Goal: Book appointment/travel/reservation

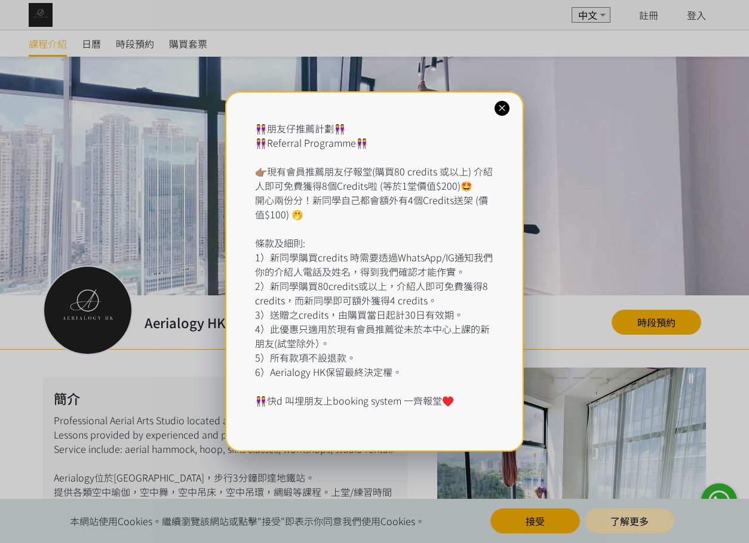
click at [505, 105] on icon at bounding box center [501, 108] width 11 height 11
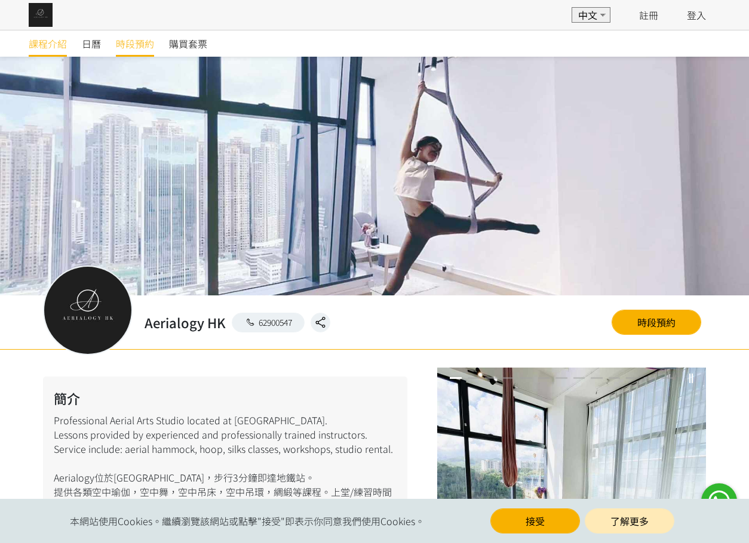
click at [130, 42] on span "時段預約" at bounding box center [135, 43] width 38 height 14
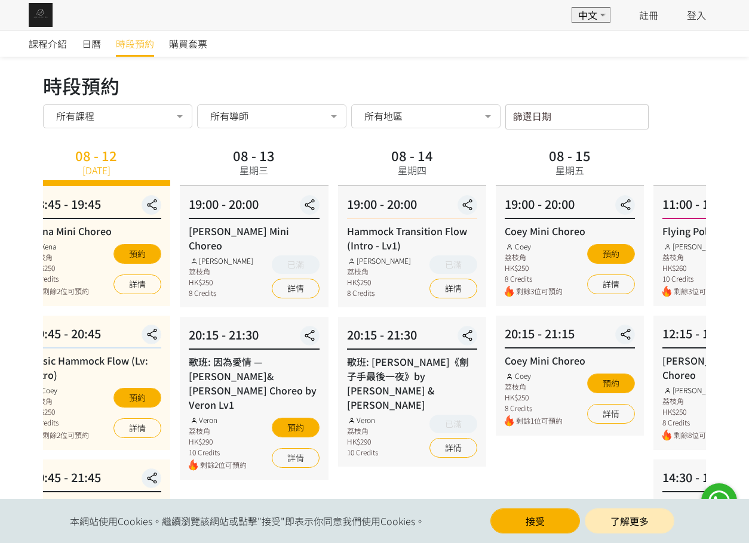
click at [253, 428] on div "Veron 荔枝角 HK$290 10 Credits 剩餘2位可預約 預約 詳情" at bounding box center [254, 443] width 130 height 56
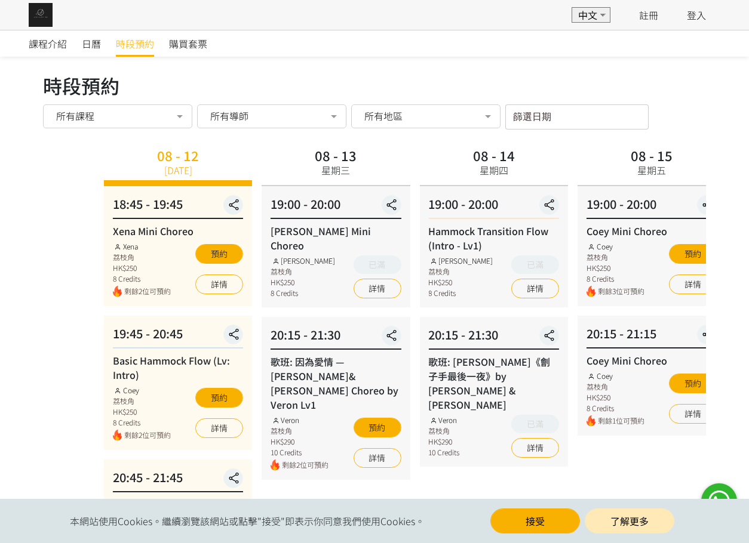
click at [342, 407] on div "20:15 - 21:30 歌班: 因為愛情 — [PERSON_NAME]&[PERSON_NAME] Choreo by Veron Lv1 Veron …" at bounding box center [336, 398] width 148 height 163
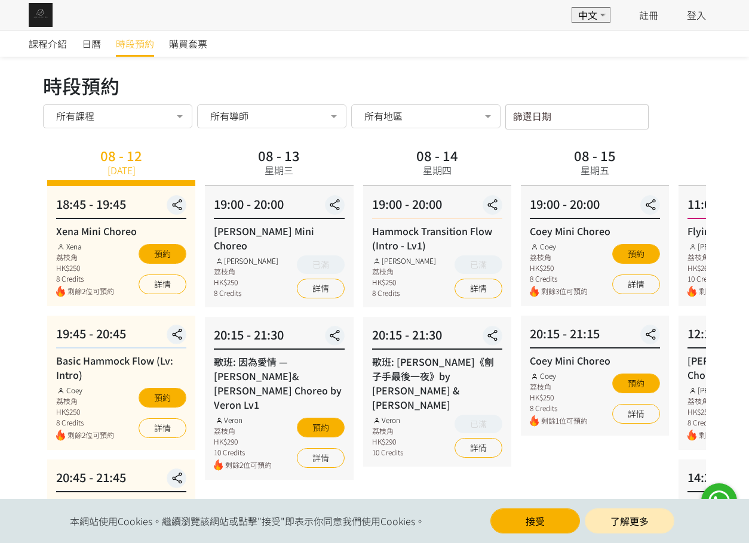
click at [330, 233] on div "08 - 12 [DATE] 18:45 - 19:45 Xena Mini Choreo Xena 荔枝角 HK$250 8 Credits 剩餘2位可預約…" at bounding box center [373, 513] width 663 height 738
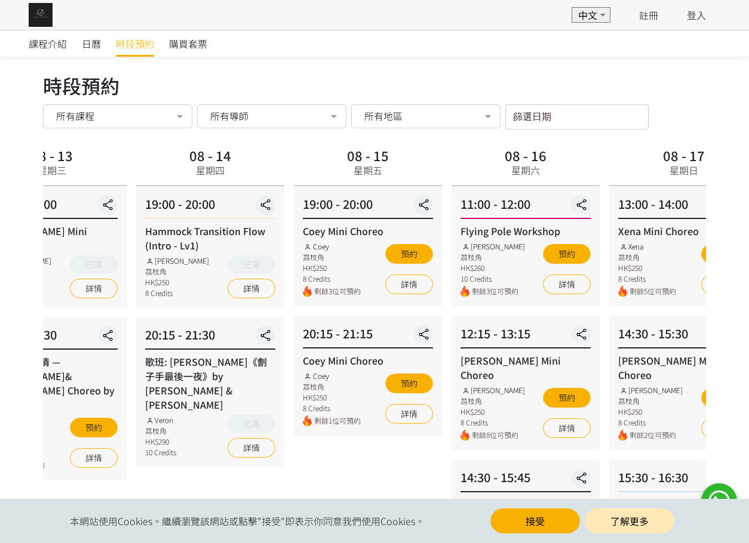
click at [0, 270] on html "EN 中文 註冊 登入 EN 中文 登入 課程介紹 日曆 時段預約 購買套票 時段預約 時段預約 所有課程 所有課程 Xena Mini Choreo Bas…" at bounding box center [374, 474] width 749 height 949
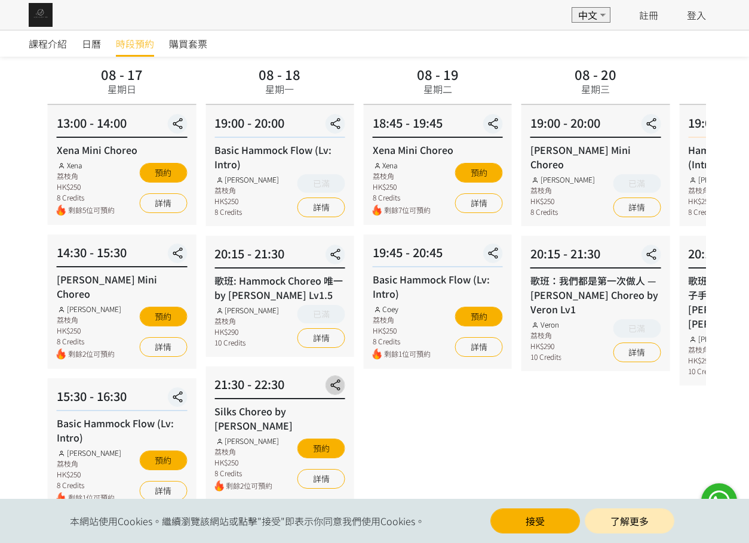
scroll to position [60, 0]
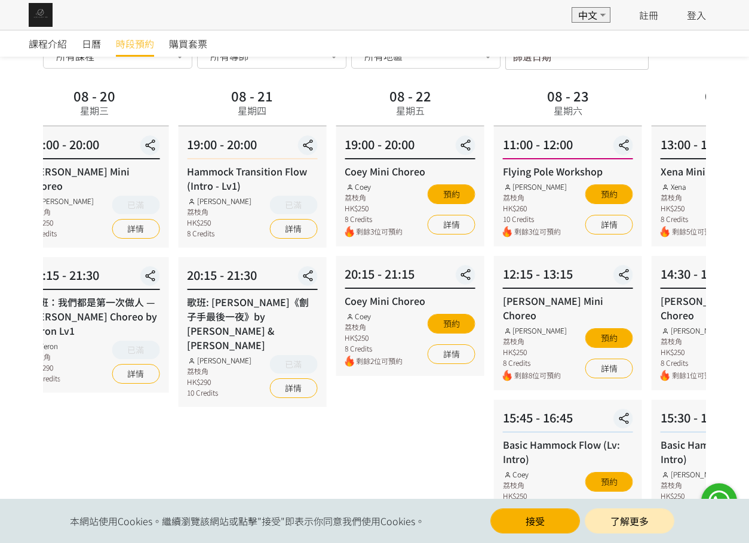
click at [102, 284] on div "20:15 - 21:30 歌班：我們都是第一次做人 — [PERSON_NAME] Choreo by Veron Lv1 Veron 荔枝角 HK$290…" at bounding box center [94, 325] width 148 height 136
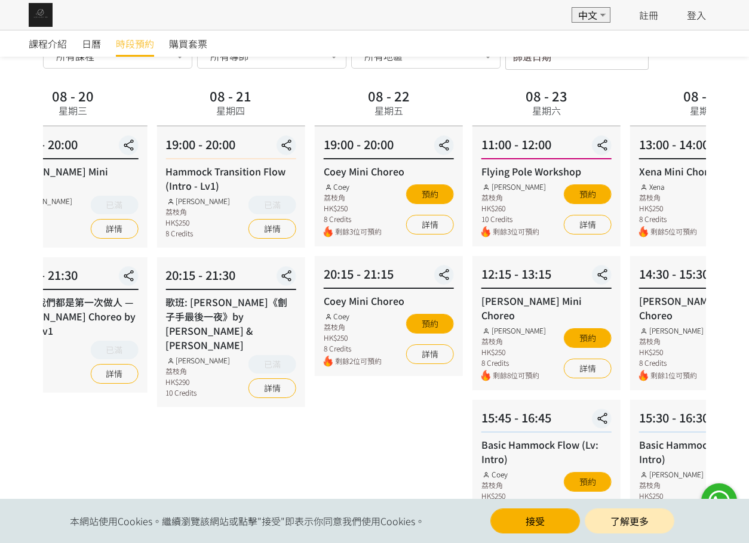
click at [748, 250] on html "EN 中文 註冊 登入 EN 中文 登入 課程介紹 日曆 時段預約 購買套票 時段預約 時段預約 所有課程 所有課程 Xena Mini Choreo Bas…" at bounding box center [374, 414] width 749 height 949
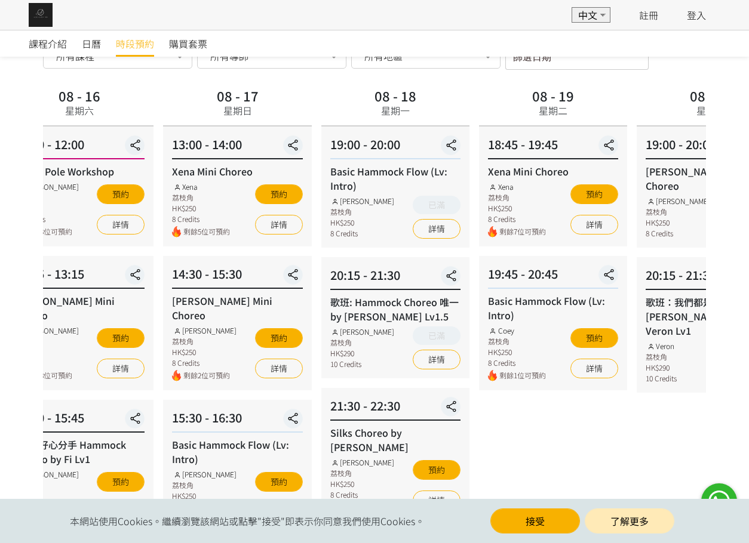
click at [748, 241] on html "EN 中文 註冊 登入 EN 中文 登入 課程介紹 日曆 時段預約 購買套票 時段預約 時段預約 所有課程 所有課程 Xena Mini Choreo Bas…" at bounding box center [374, 414] width 749 height 949
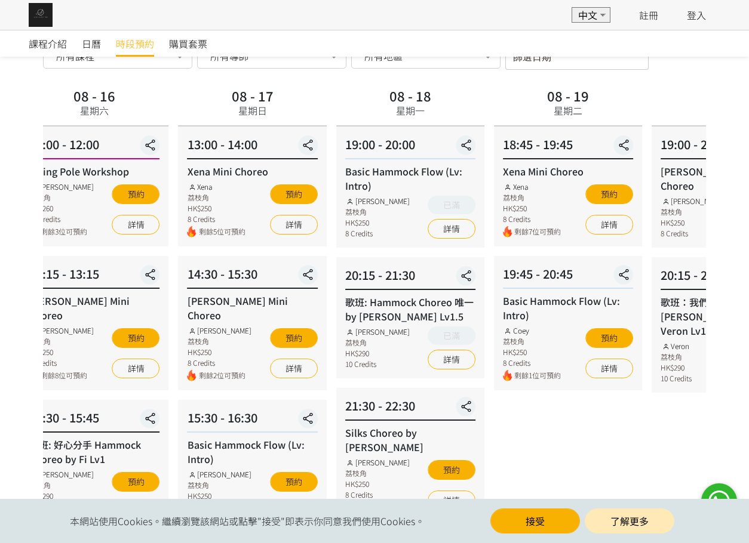
click at [79, 298] on div "12:15 - 13:15 [PERSON_NAME] Choreo [PERSON_NAME] 荔枝角 HK$250 8 Credits 剩餘8位可預約 預…" at bounding box center [94, 323] width 148 height 134
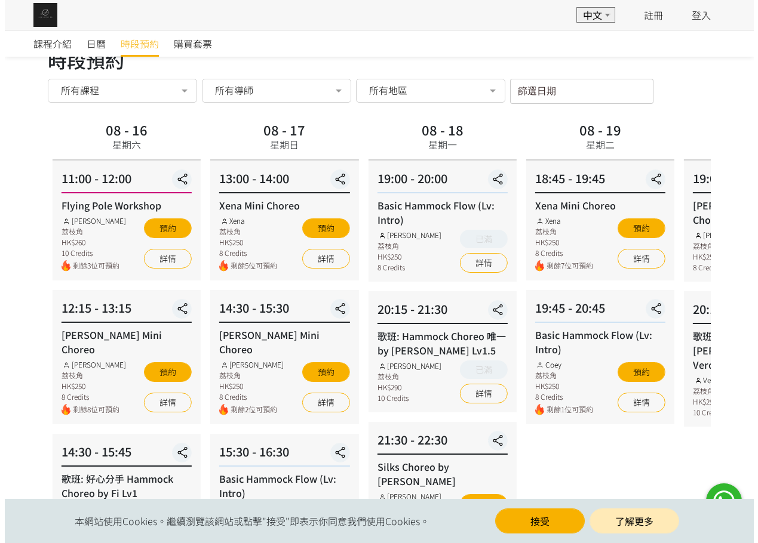
scroll to position [0, 0]
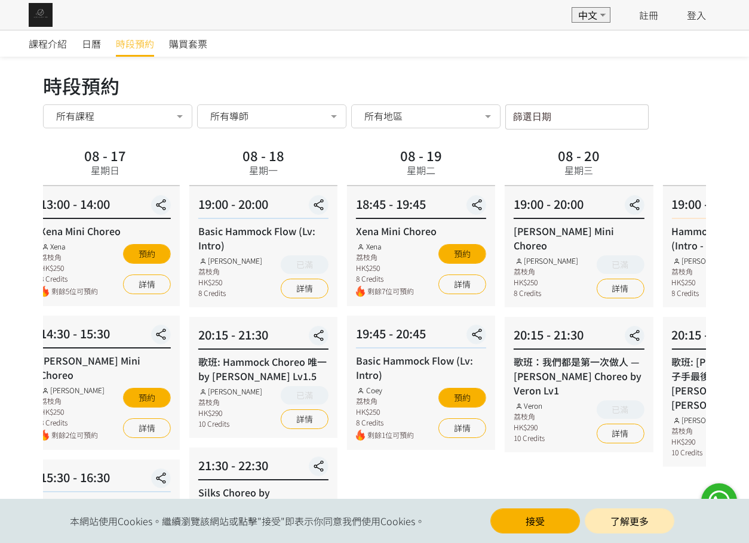
click at [0, 291] on html "EN 中文 註冊 登入 EN 中文 登入 課程介紹 日曆 時段預約 購買套票 時段預約 時段預約 所有課程 所有課程 Xena Mini Choreo Bas…" at bounding box center [374, 474] width 749 height 949
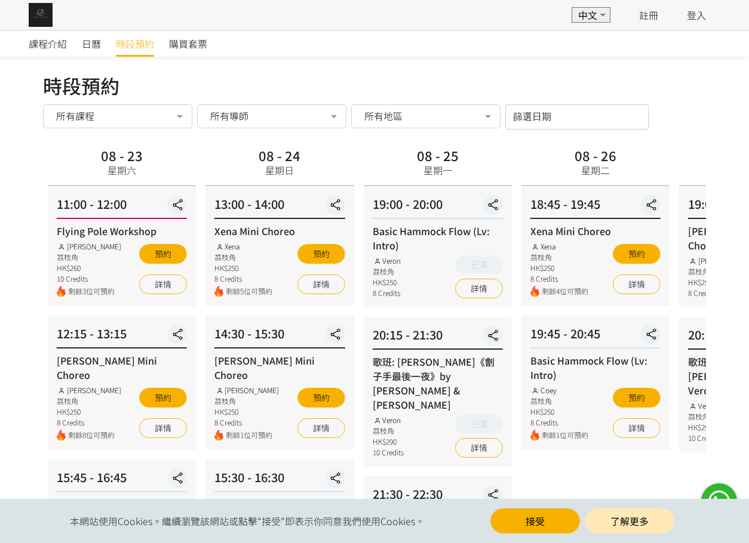
click at [516, 248] on div "08 - 26 星期二 18:45 - 19:45 Xena Mini Choreo Xena 荔枝角 HK$250 8 Credits 剩餘4位可預約 預約…" at bounding box center [595, 513] width 158 height 738
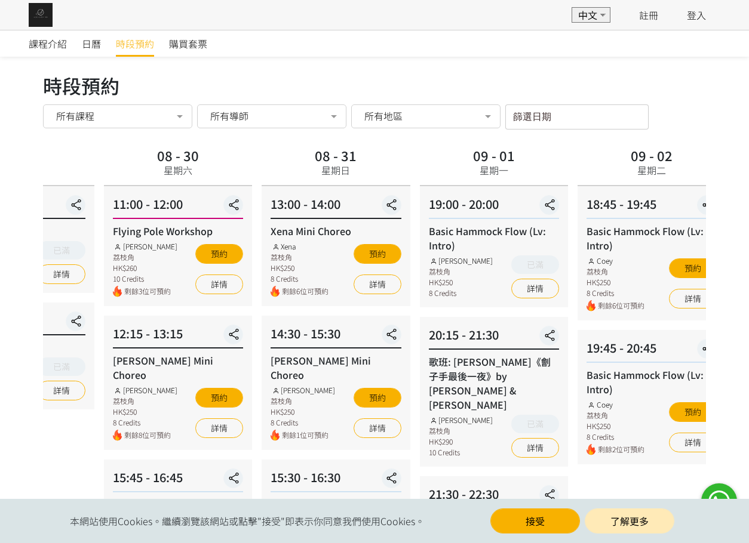
click at [5, 247] on div "課程介紹 日曆 時段預約 購買套票 時段預約 時段預約 所有課程 所有課程 Xena Mini Choreo Basic Hammock Flow (Lv: …" at bounding box center [374, 490] width 749 height 920
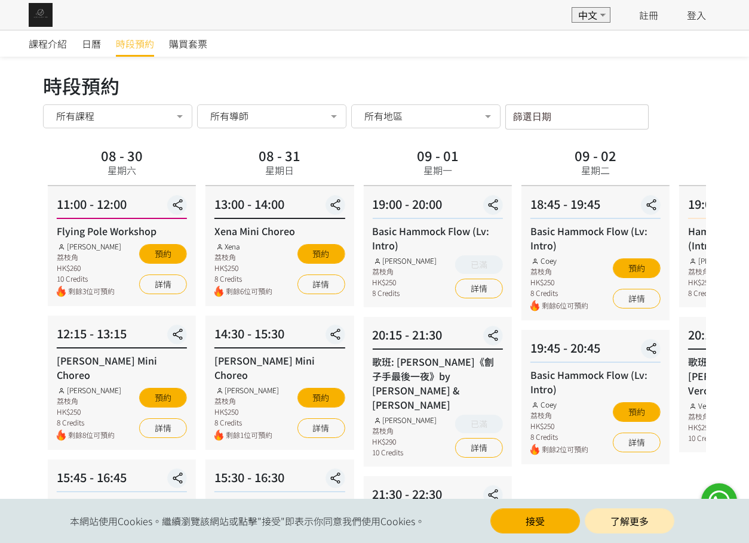
click at [674, 242] on div "09 - 03 星期三 19:00 - 20:00 Hammock Transition Flow (Intro - Lv1) [PERSON_NAME] 荔…" at bounding box center [753, 513] width 158 height 738
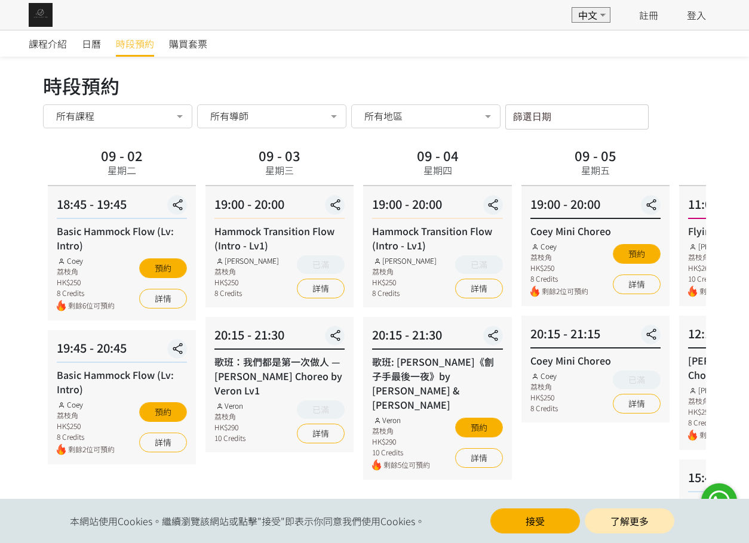
drag, startPoint x: 634, startPoint y: 208, endPoint x: 32, endPoint y: 276, distance: 605.0
click at [0, 282] on html "EN 中文 註冊 登入 EN 中文 登入 課程介紹 日曆 時段預約 購買套票 時段預約 時段預約 所有課程 所有課程 Xena Mini Choreo Bas…" at bounding box center [374, 474] width 749 height 949
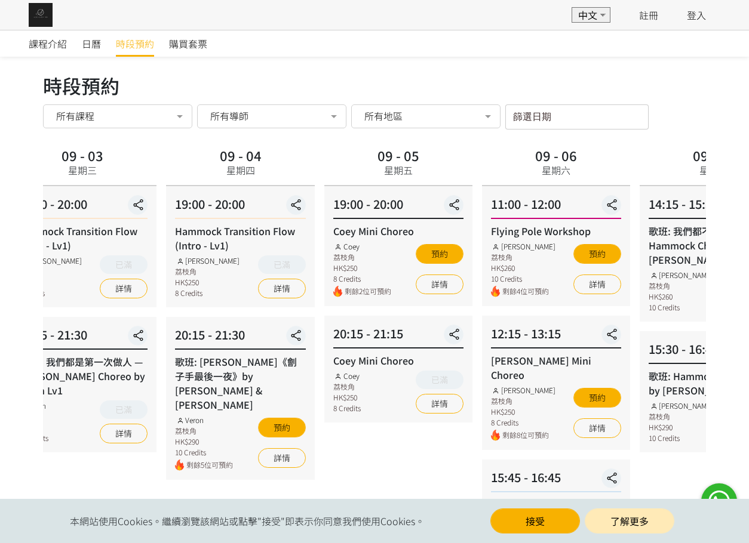
click at [270, 263] on div "Hammock Transition Flow (Intro - Lv1) [PERSON_NAME] 荔枝角 HK$250 8 Credits 已滿 詳情" at bounding box center [240, 261] width 130 height 75
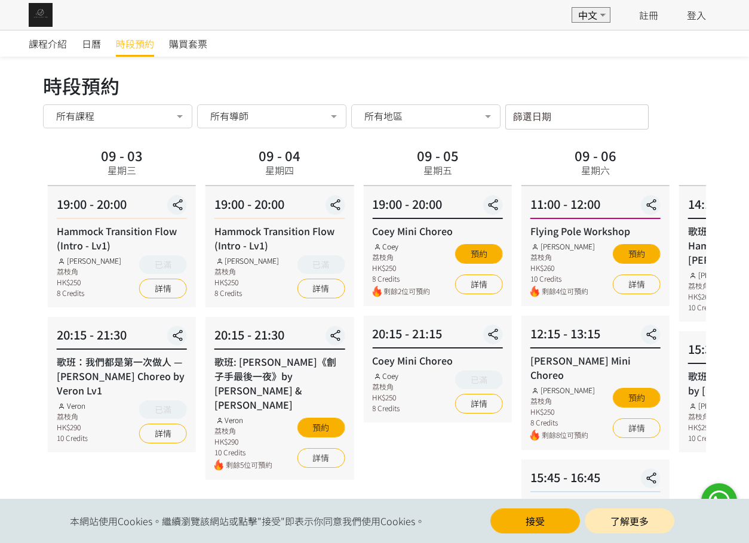
click at [267, 122] on div "所有導師" at bounding box center [271, 116] width 149 height 24
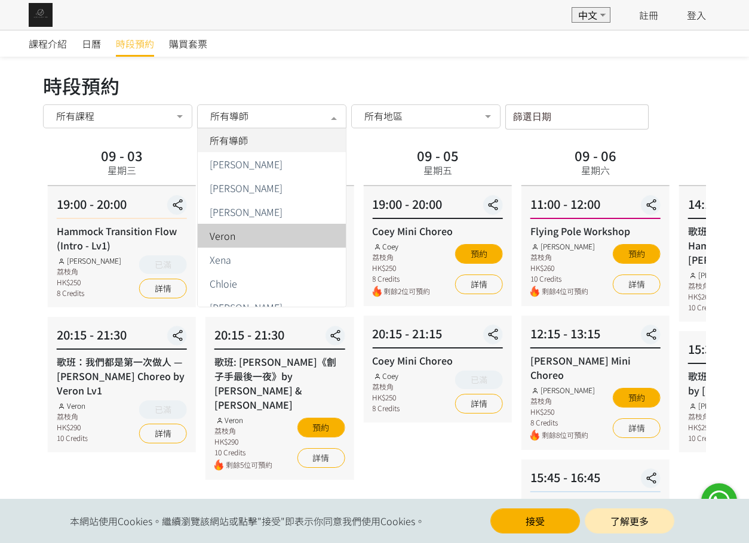
click at [256, 235] on div "Veron" at bounding box center [272, 236] width 134 height 10
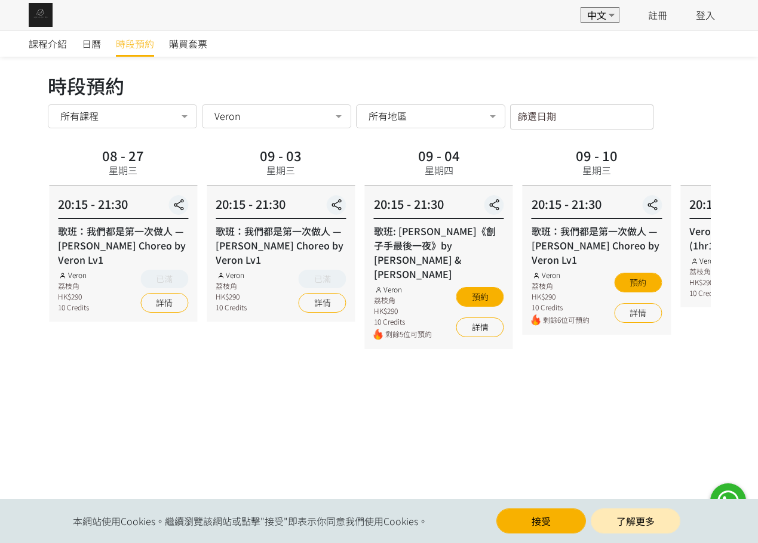
click at [205, 270] on div "09 - 03 星期三 20:15 - 21:30 歌班：我們都是第一次做人 — [PERSON_NAME] Choreo by Veron Lv1 Vero…" at bounding box center [281, 305] width 158 height 323
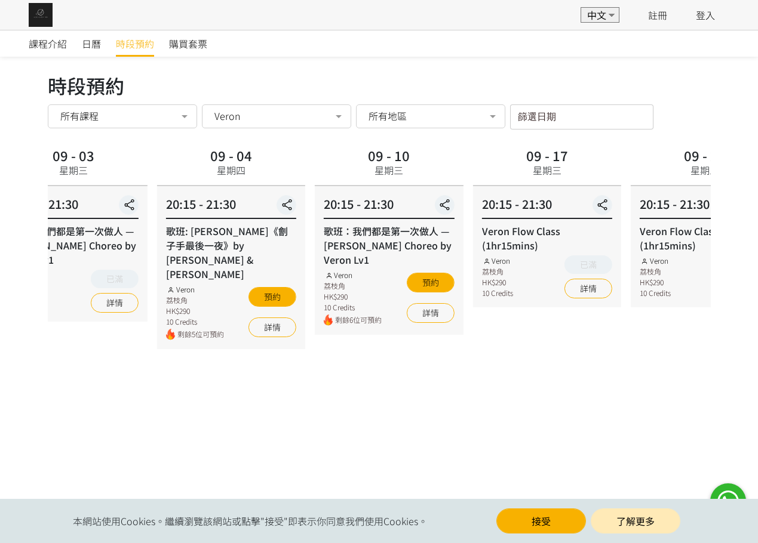
click at [278, 250] on div "20:15 - 21:30 歌班: [PERSON_NAME]《劊子手最後一夜》by [PERSON_NAME] & [PERSON_NAME] 荔枝角 HK…" at bounding box center [231, 267] width 148 height 163
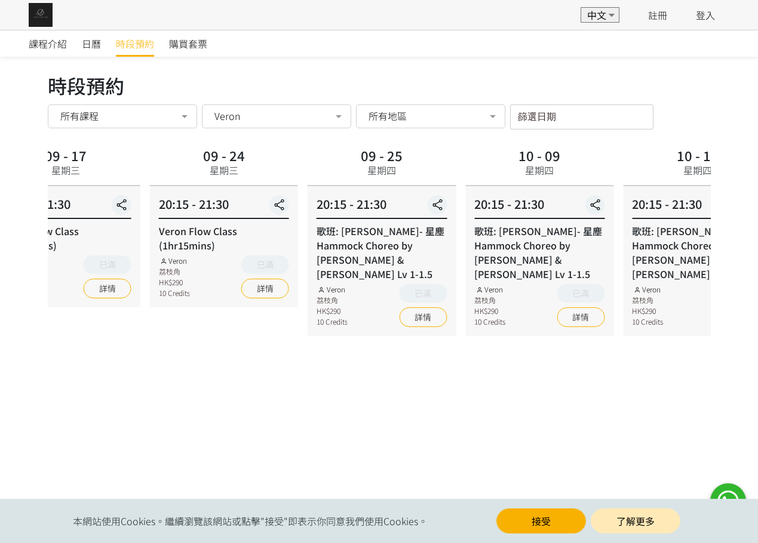
click at [62, 259] on div "20:15 - 21:30 Veron Flow Class (1hr15mins) Veron 荔枝角 HK$290 10 Credits 已滿 詳情" at bounding box center [66, 246] width 148 height 121
